Goal: Task Accomplishment & Management: Use online tool/utility

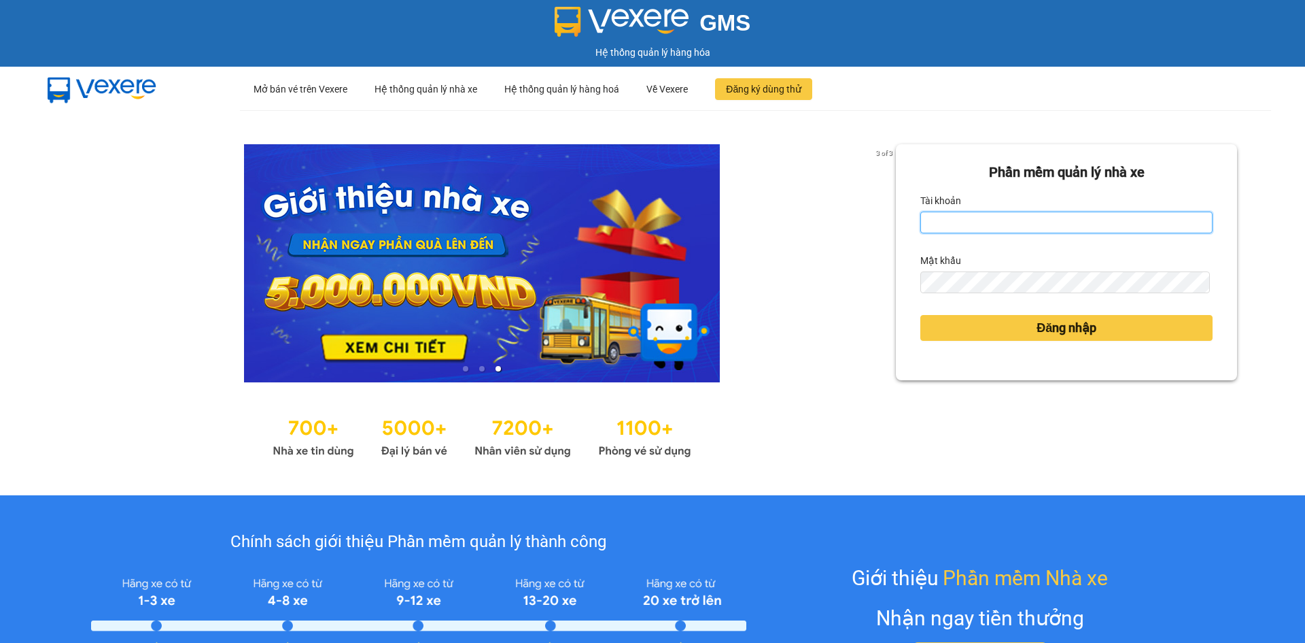
click at [1005, 222] on input "Tài khoản" at bounding box center [1067, 222] width 292 height 22
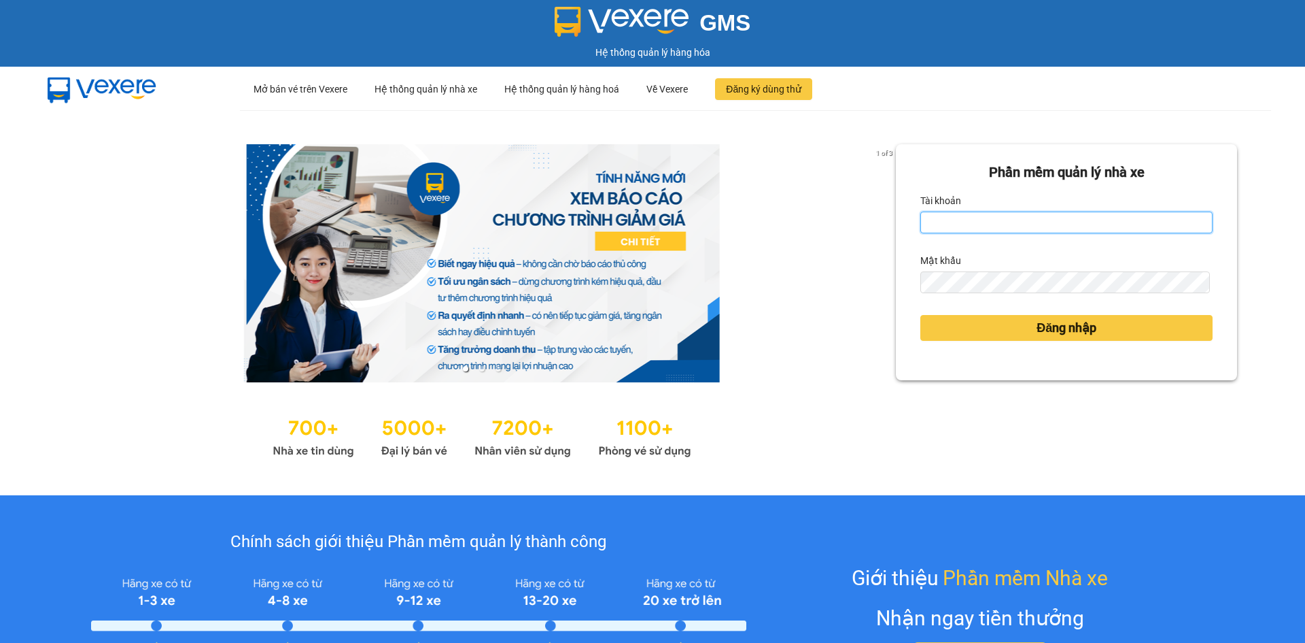
click at [1032, 230] on input "Tài khoản" at bounding box center [1067, 222] width 292 height 22
type input "baotung.vtp"
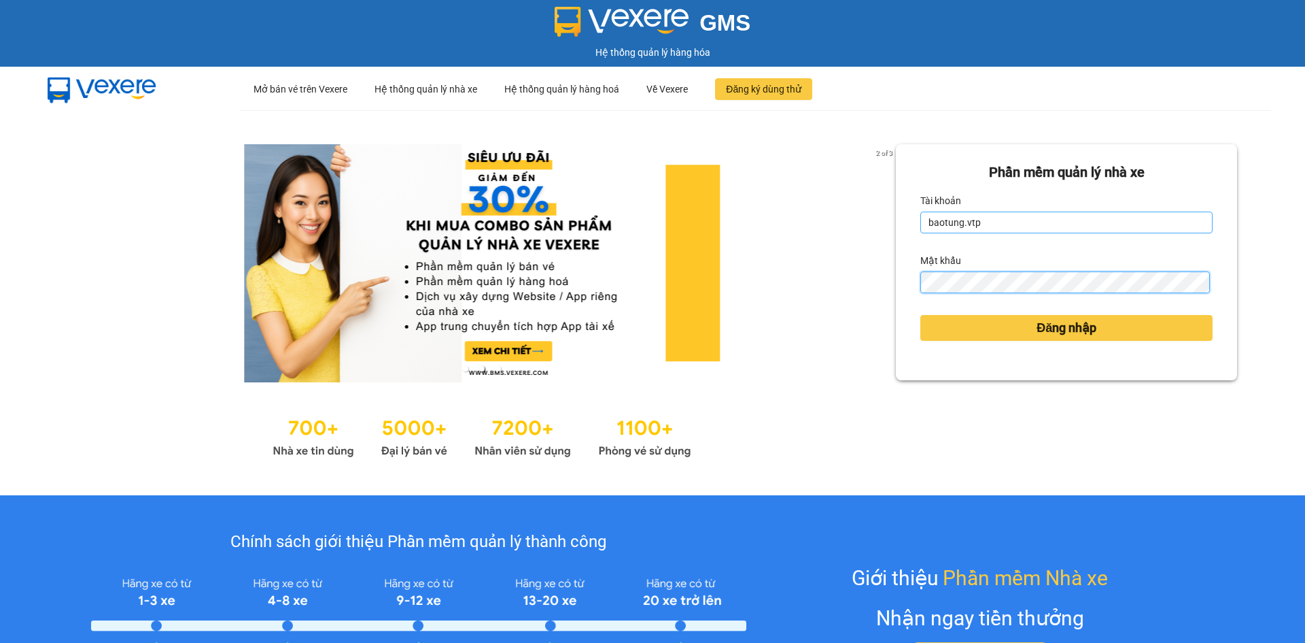
click at [921, 315] on button "Đăng nhập" at bounding box center [1067, 328] width 292 height 26
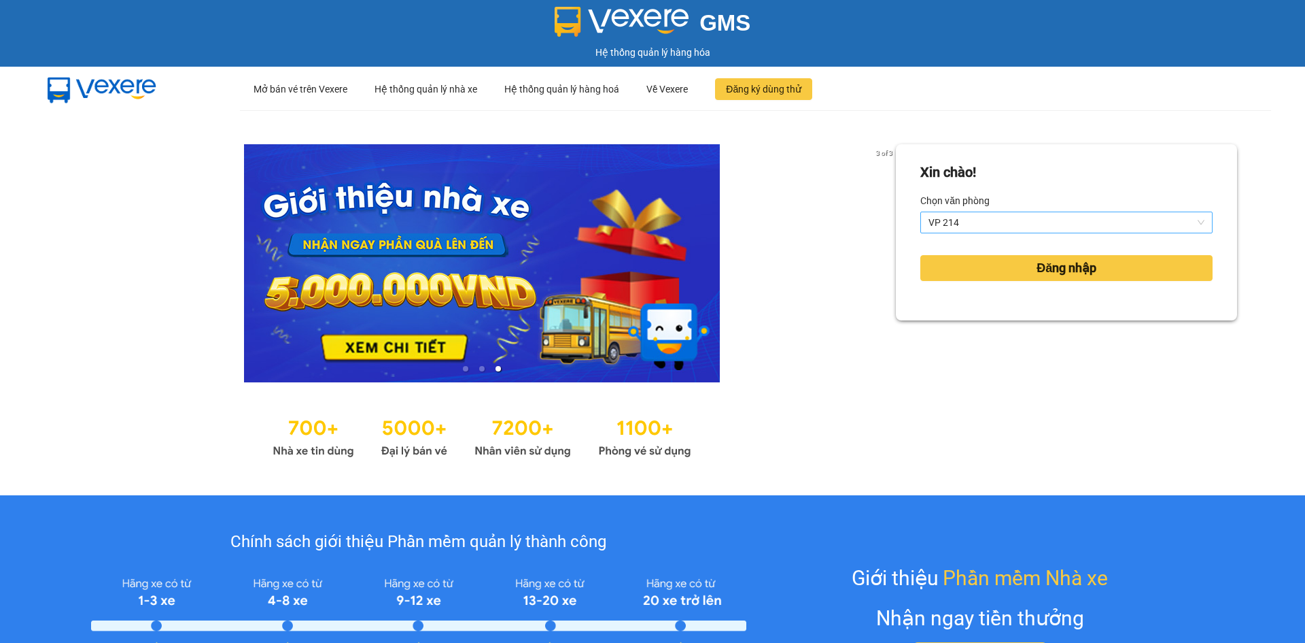
click at [1010, 213] on span "VP 214" at bounding box center [1067, 222] width 276 height 20
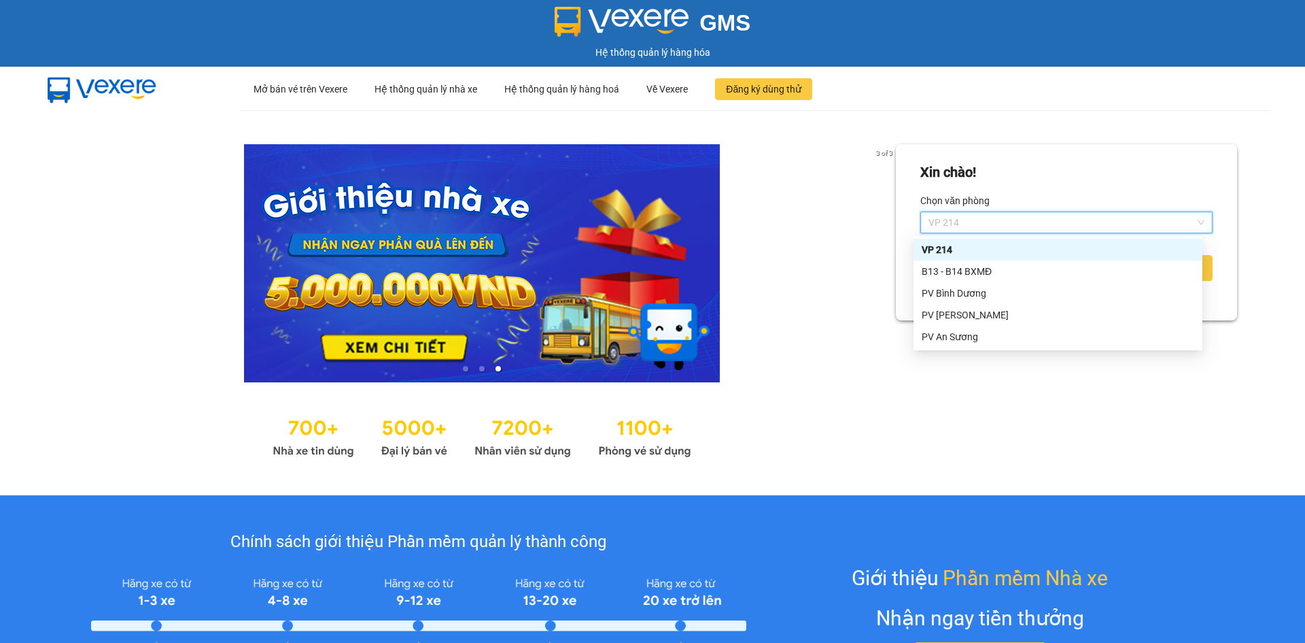
click at [1010, 213] on span "VP 214" at bounding box center [1067, 222] width 276 height 20
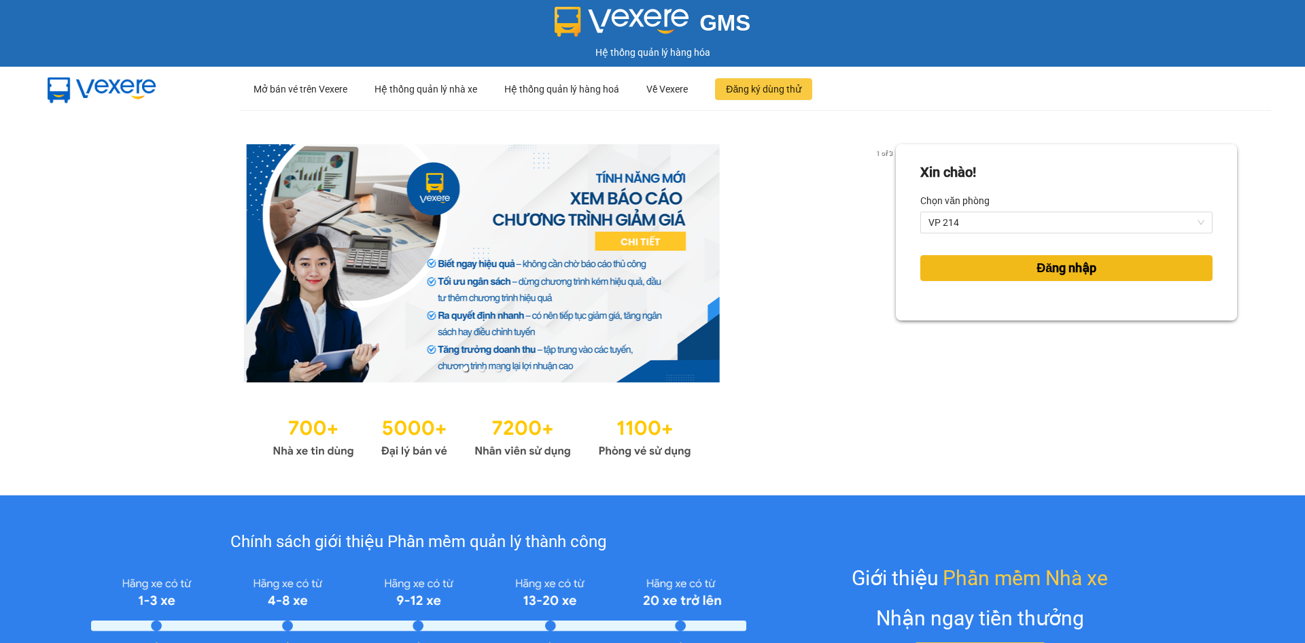
click at [1013, 271] on button "Đăng nhập" at bounding box center [1067, 268] width 292 height 26
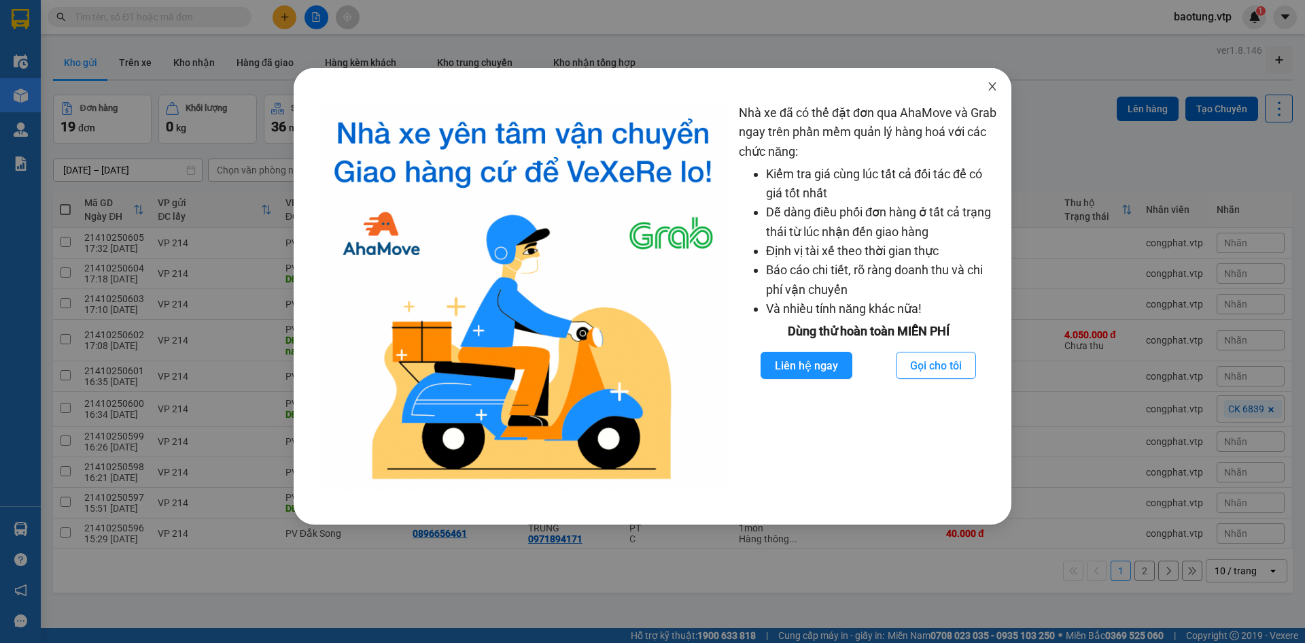
click at [989, 80] on span "Close" at bounding box center [993, 87] width 38 height 38
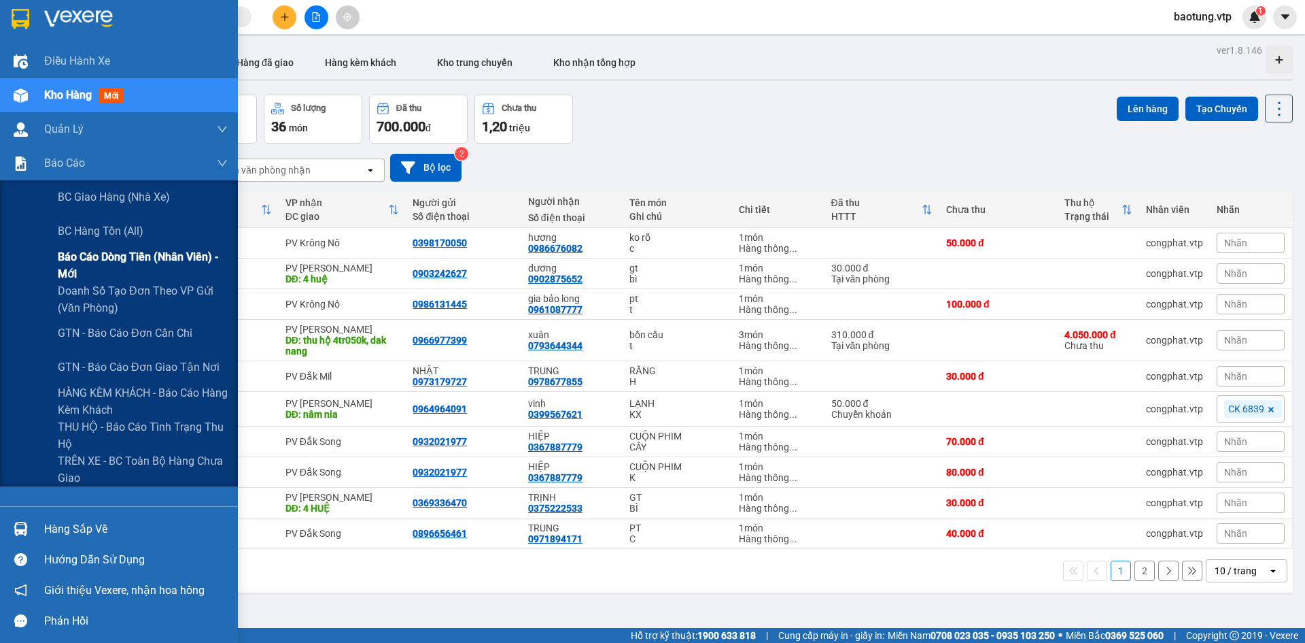
click at [91, 273] on span "Báo cáo dòng tiền (nhân viên) - mới" at bounding box center [143, 265] width 170 height 34
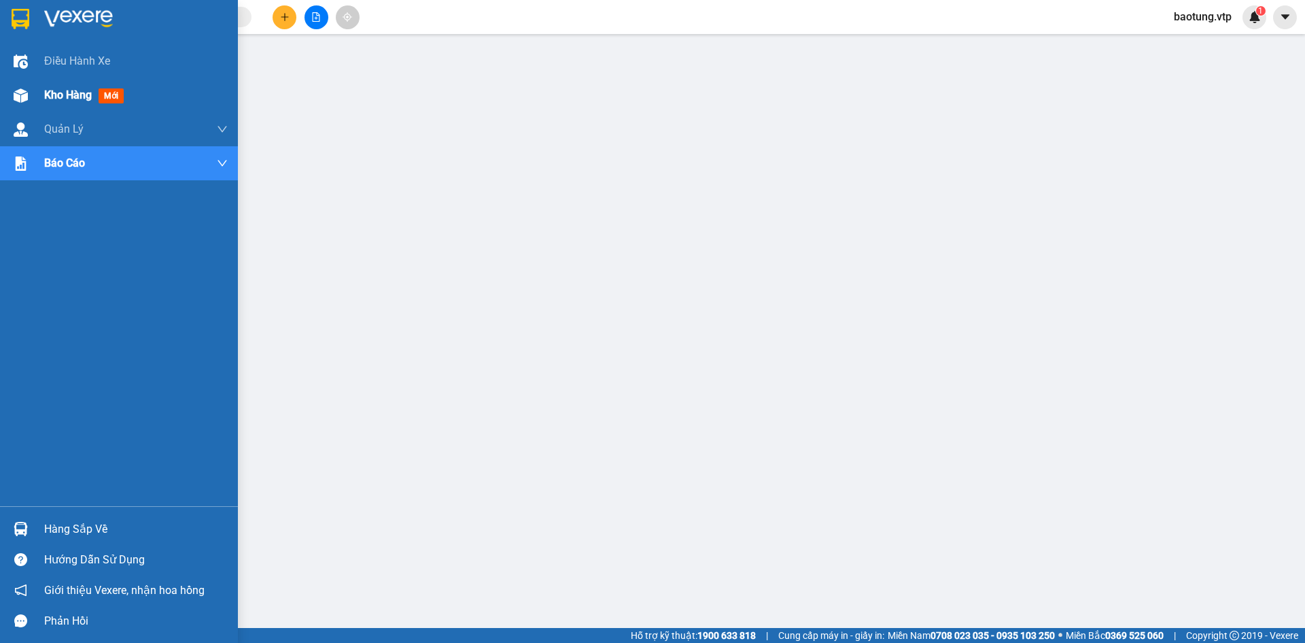
click at [29, 105] on div at bounding box center [21, 96] width 24 height 24
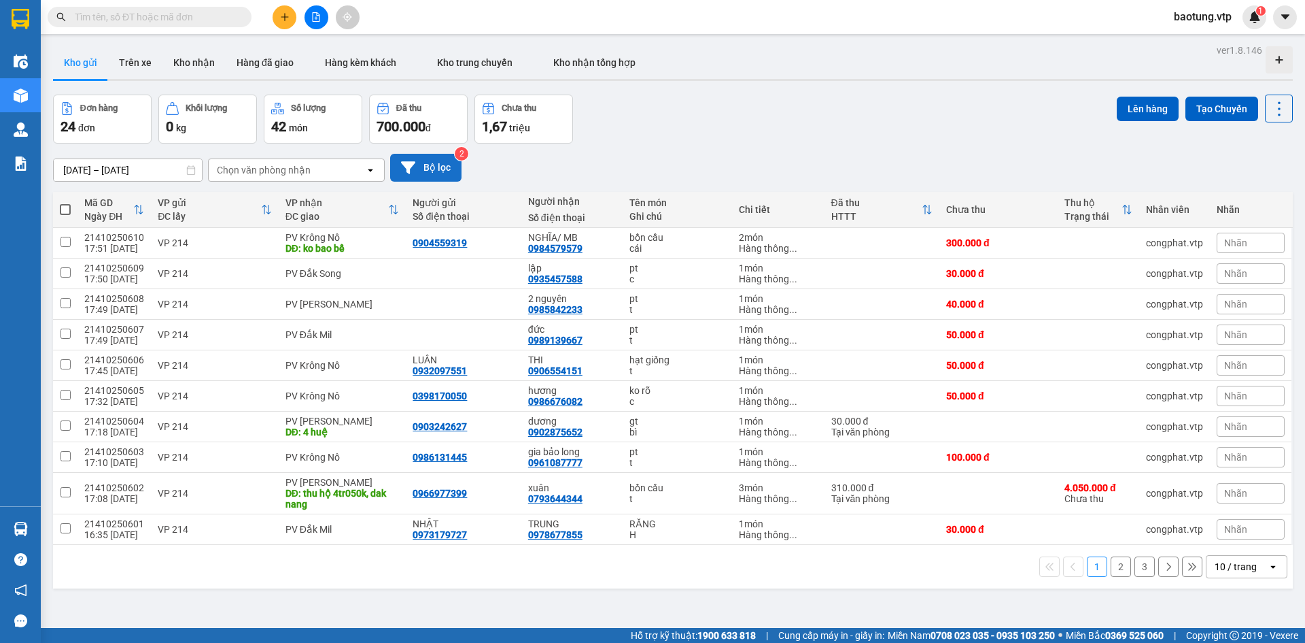
click at [451, 169] on button "Bộ lọc" at bounding box center [425, 168] width 71 height 28
